Goal: Transaction & Acquisition: Purchase product/service

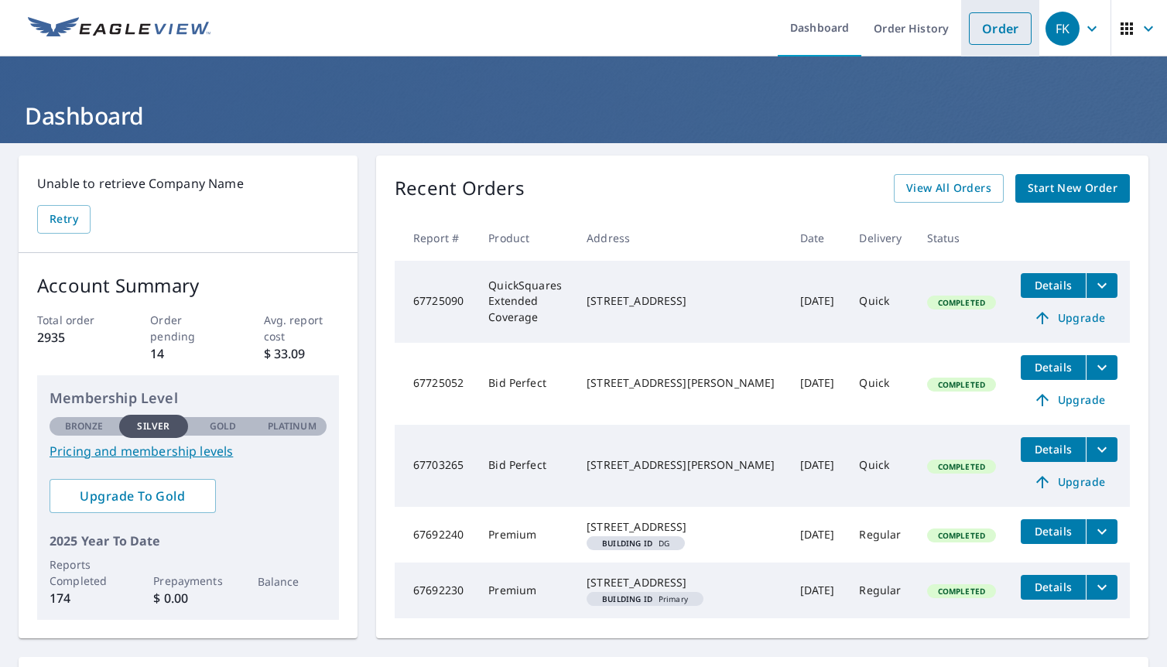
click at [964, 45] on li "Order" at bounding box center [1000, 28] width 78 height 56
click at [982, 33] on link "Order" at bounding box center [1000, 28] width 63 height 33
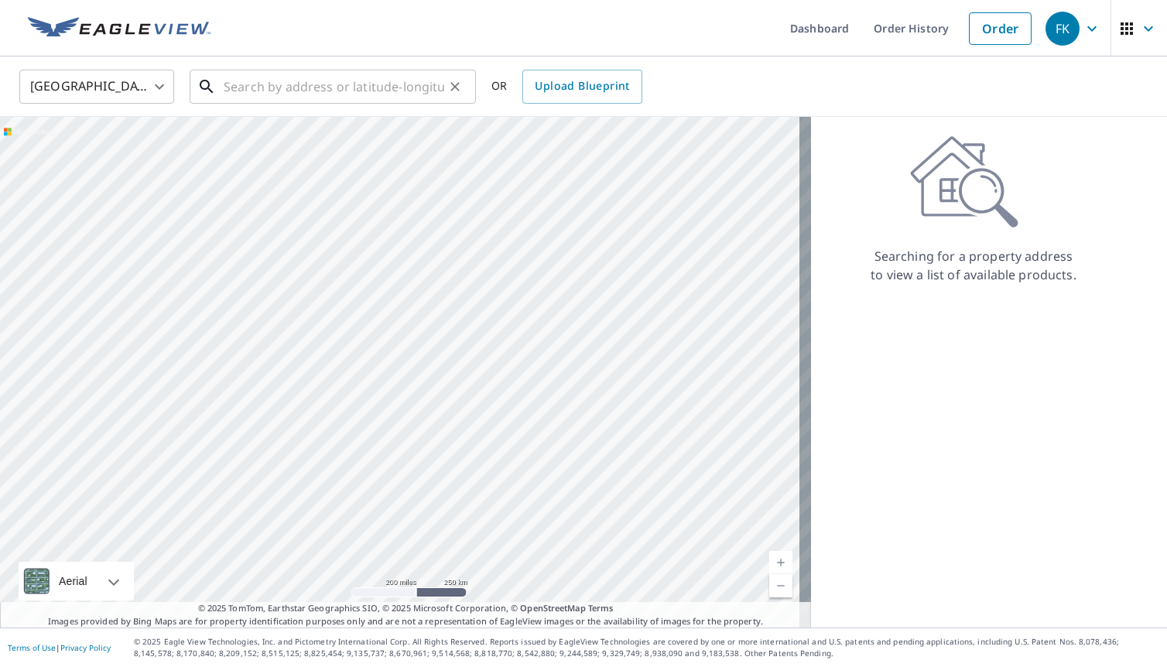
click at [313, 89] on input "text" at bounding box center [334, 86] width 221 height 43
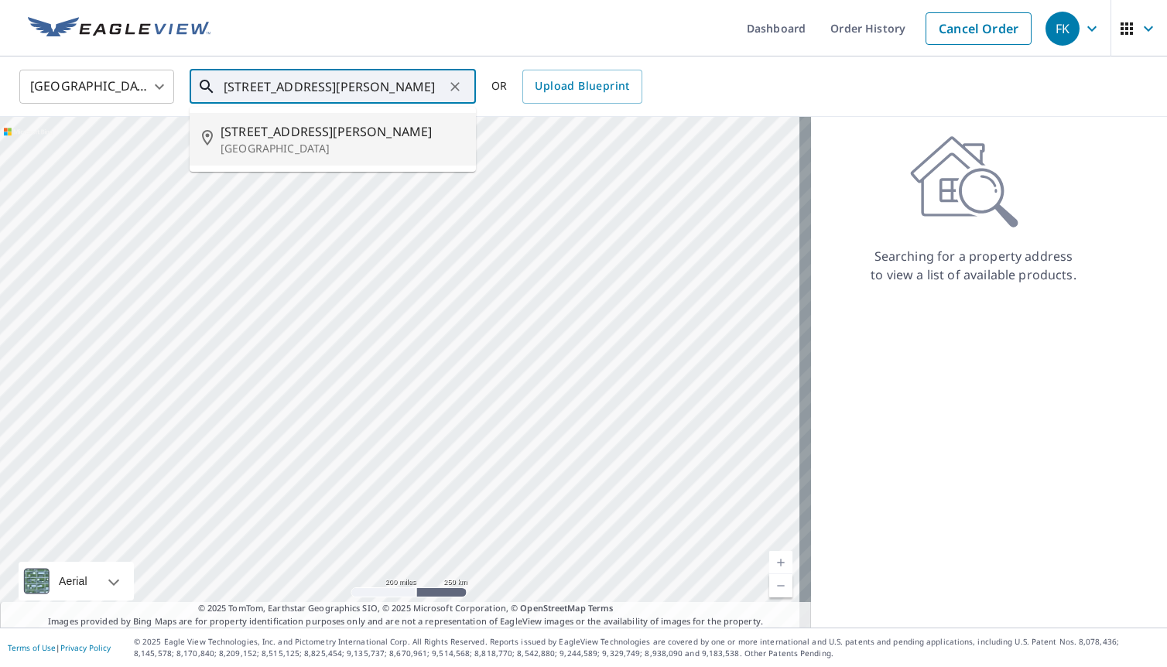
click at [260, 138] on span "[STREET_ADDRESS][PERSON_NAME]" at bounding box center [342, 131] width 243 height 19
type input "[STREET_ADDRESS][PERSON_NAME]"
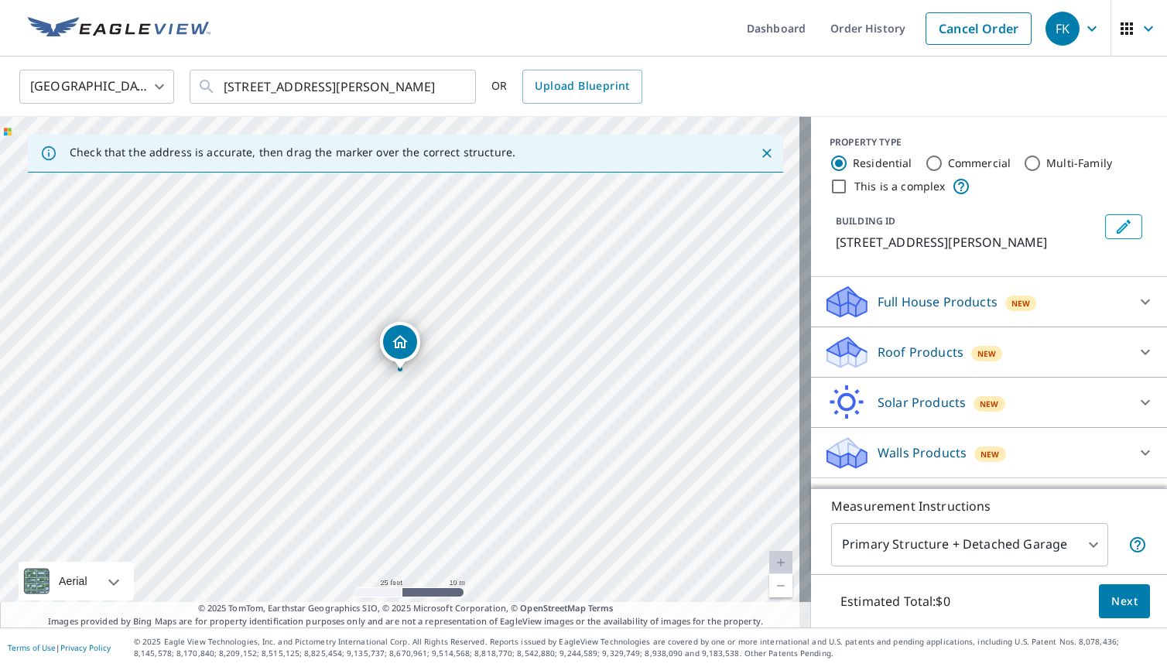
click at [885, 353] on p "Roof Products" at bounding box center [921, 352] width 86 height 19
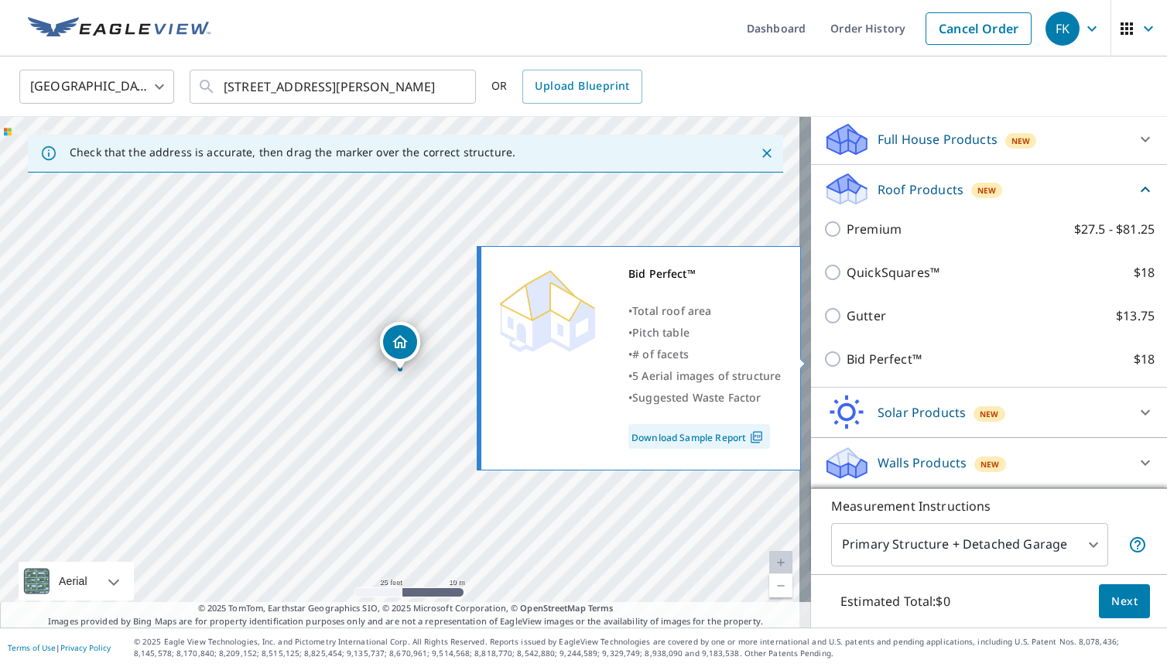
scroll to position [163, 0]
click at [875, 354] on p "Bid Perfect™" at bounding box center [884, 359] width 75 height 19
click at [847, 354] on input "Bid Perfect™ $18" at bounding box center [834, 359] width 23 height 19
checkbox input "true"
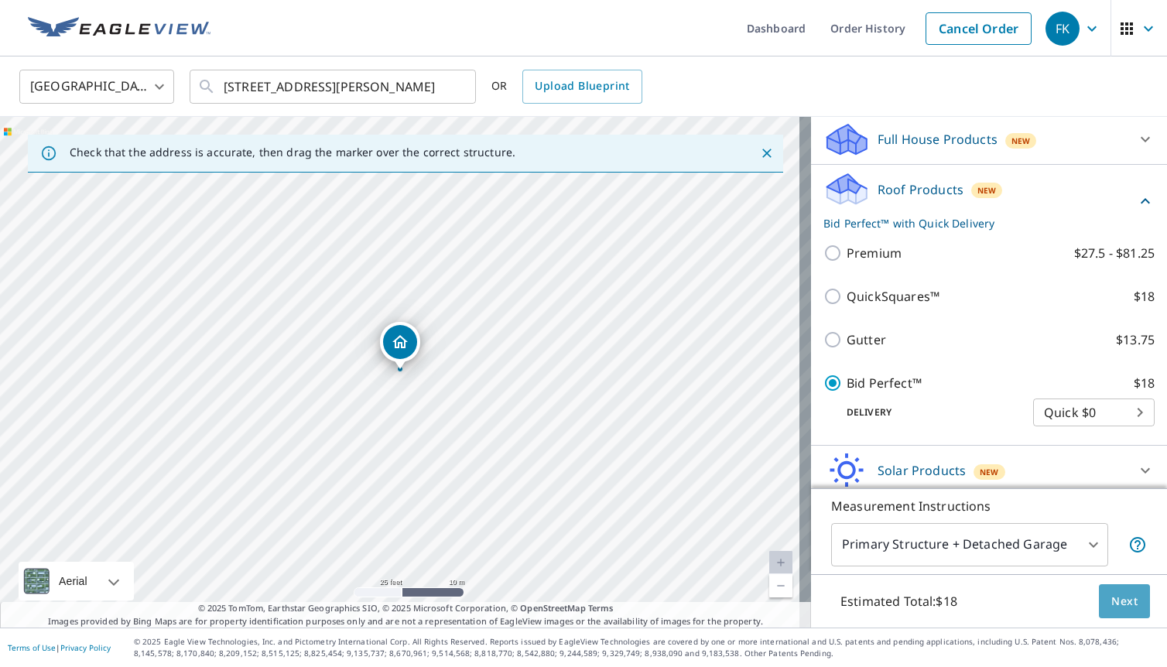
click at [1111, 602] on span "Next" at bounding box center [1124, 601] width 26 height 19
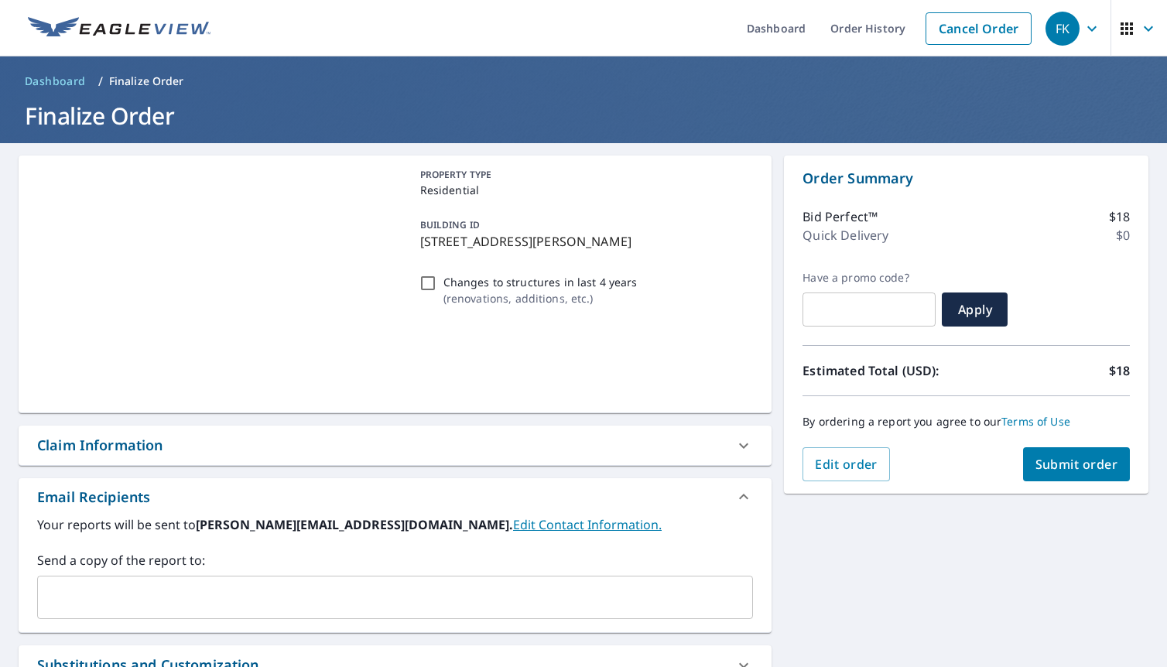
scroll to position [1, 0]
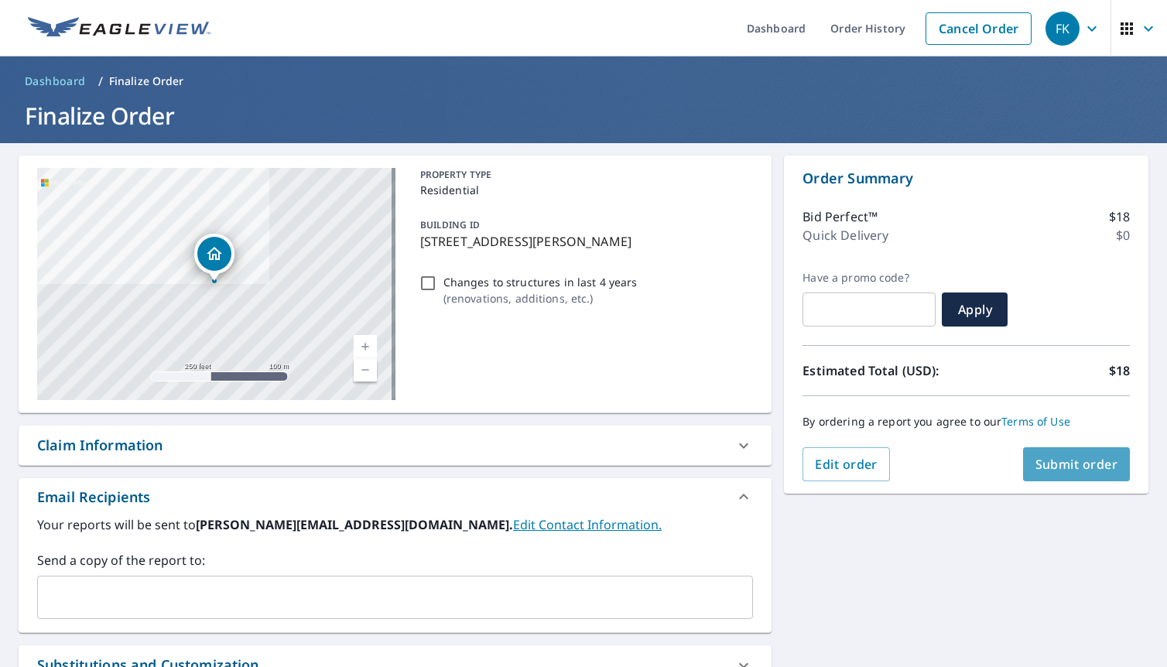
click at [1053, 469] on span "Submit order" at bounding box center [1076, 464] width 83 height 17
checkbox input "true"
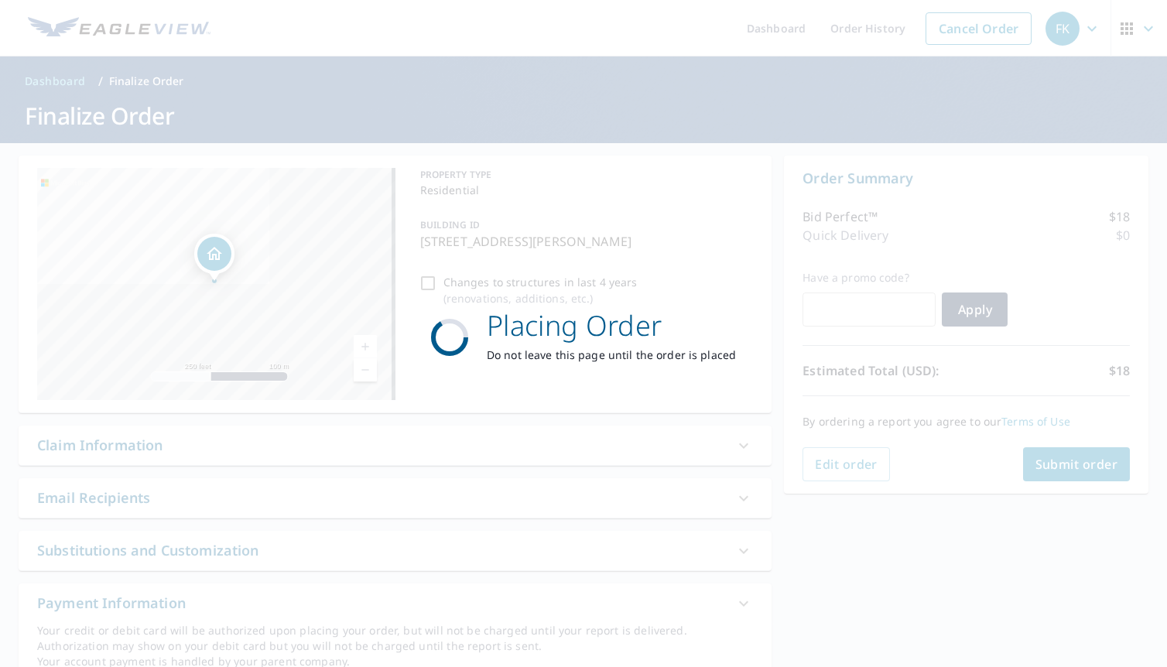
scroll to position [0, 0]
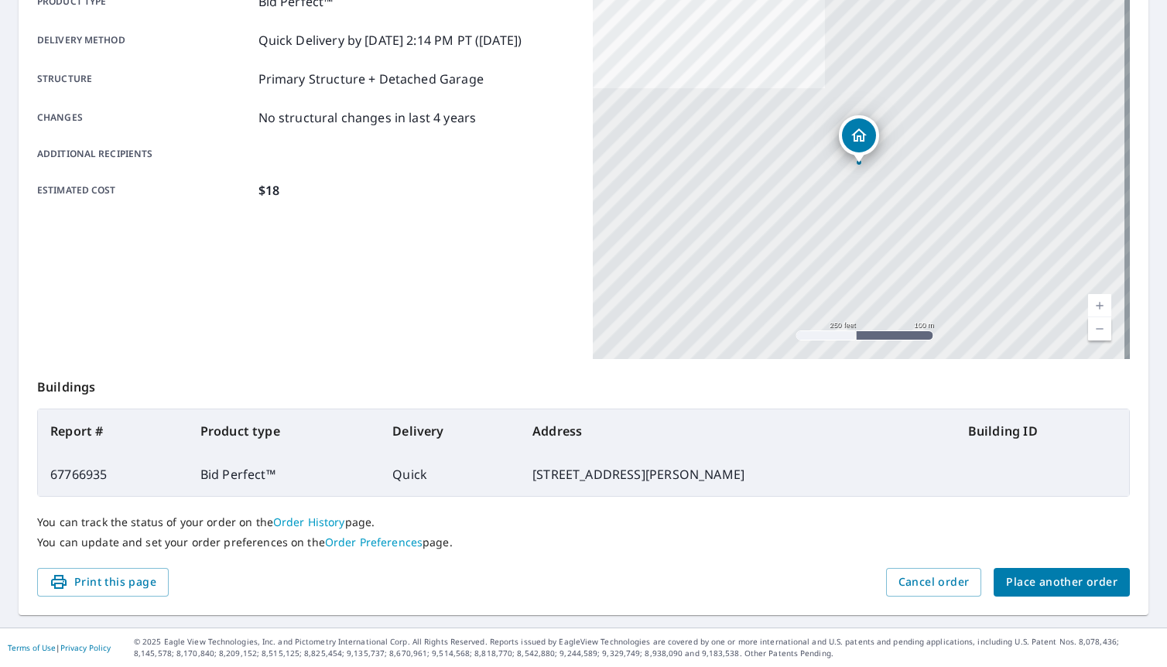
scroll to position [243, 0]
